Goal: Find specific page/section: Find specific page/section

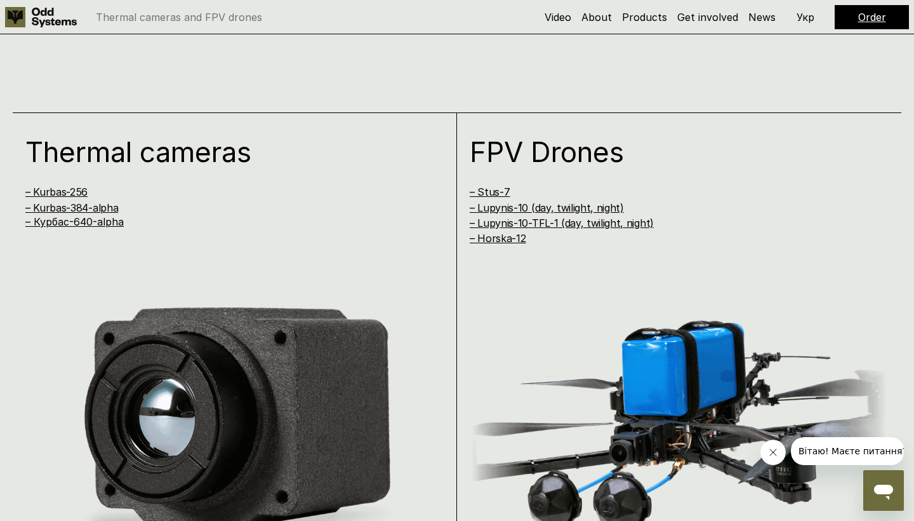
scroll to position [955, 0]
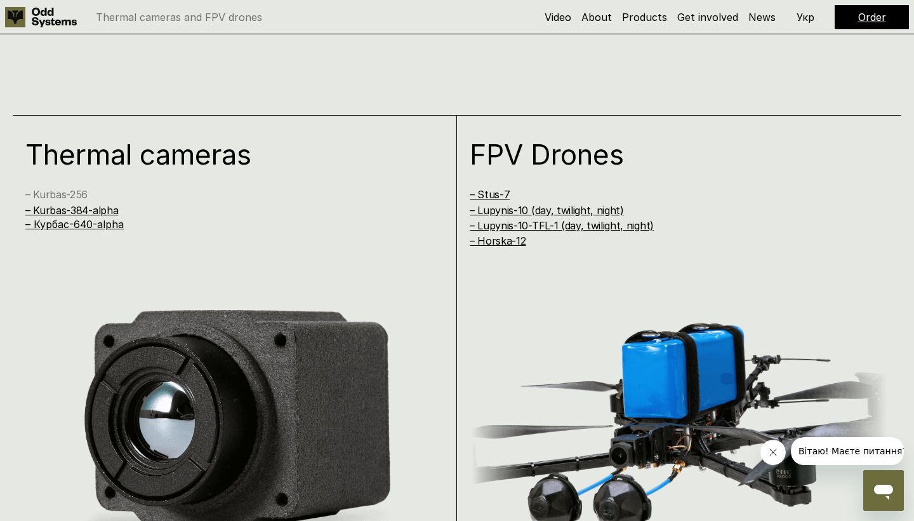
click at [69, 191] on link "– Kurbas-256" at bounding box center [56, 194] width 62 height 13
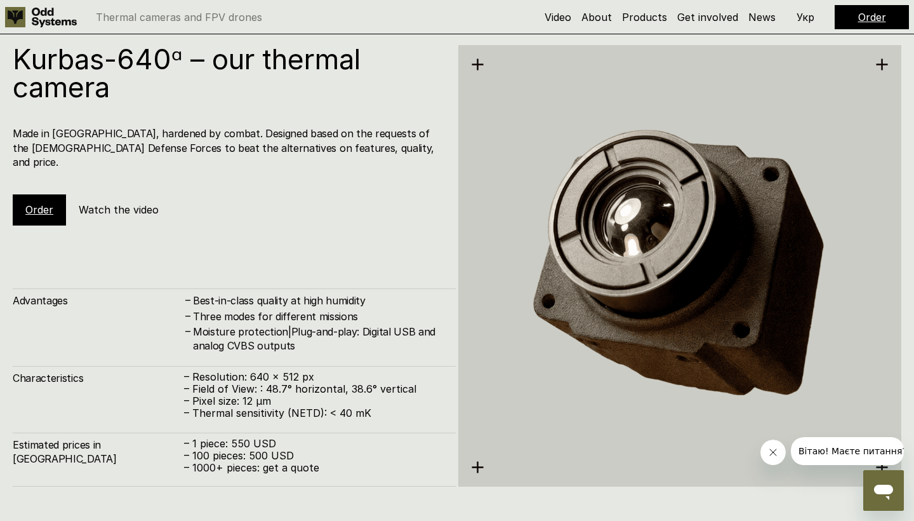
scroll to position [2603, 0]
